Goal: Task Accomplishment & Management: Manage account settings

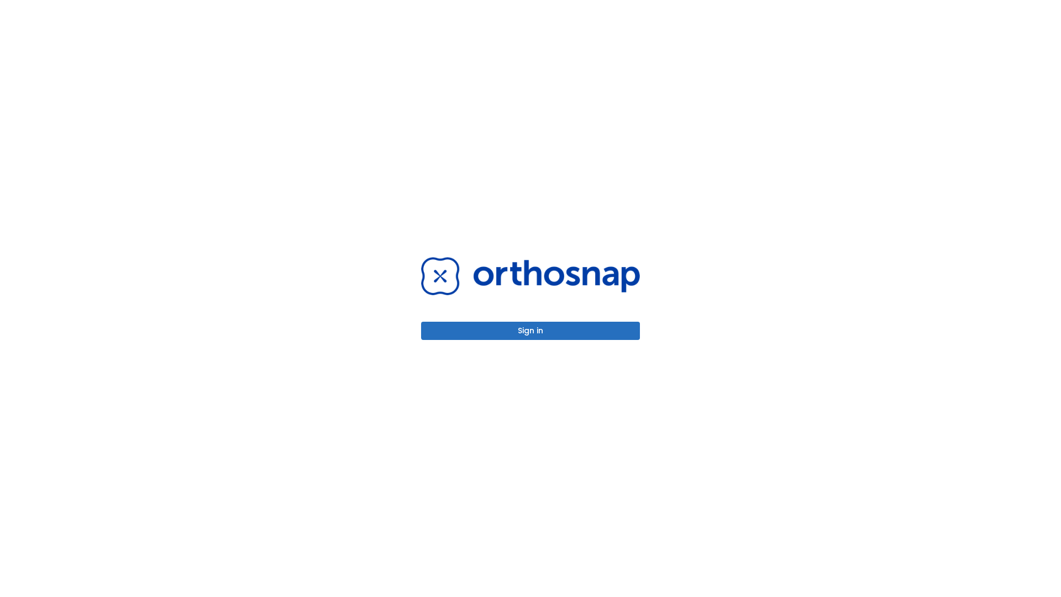
click at [530, 330] on button "Sign in" at bounding box center [530, 330] width 219 height 18
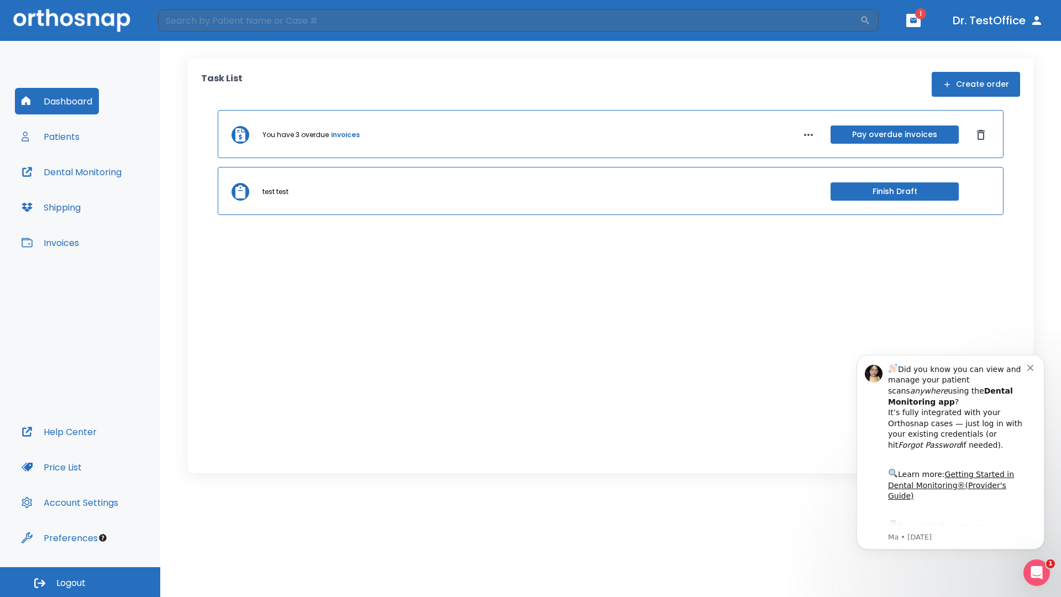
click at [80, 582] on span "Logout" at bounding box center [70, 583] width 29 height 12
